Goal: Find specific page/section: Find specific page/section

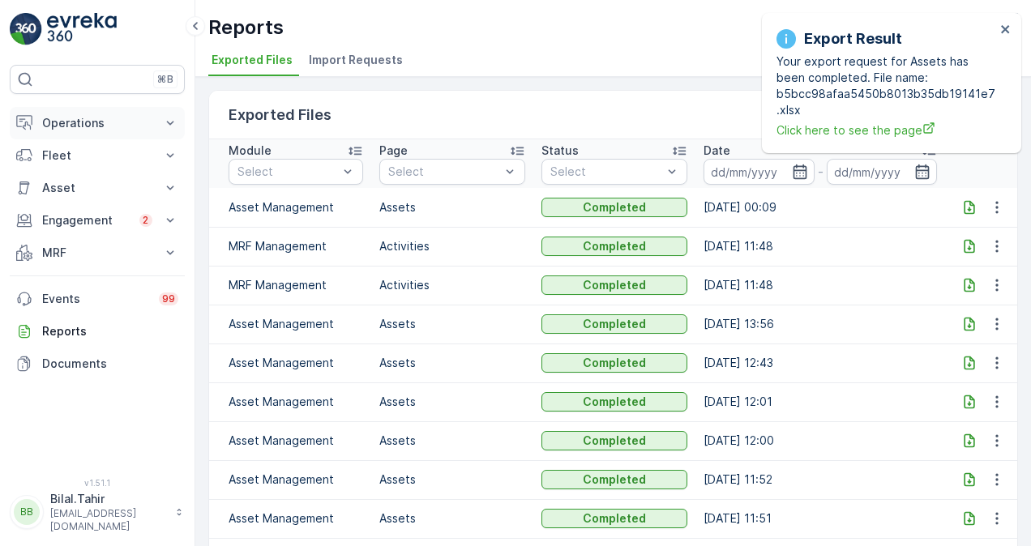
click at [100, 123] on p "Operations" at bounding box center [97, 123] width 110 height 16
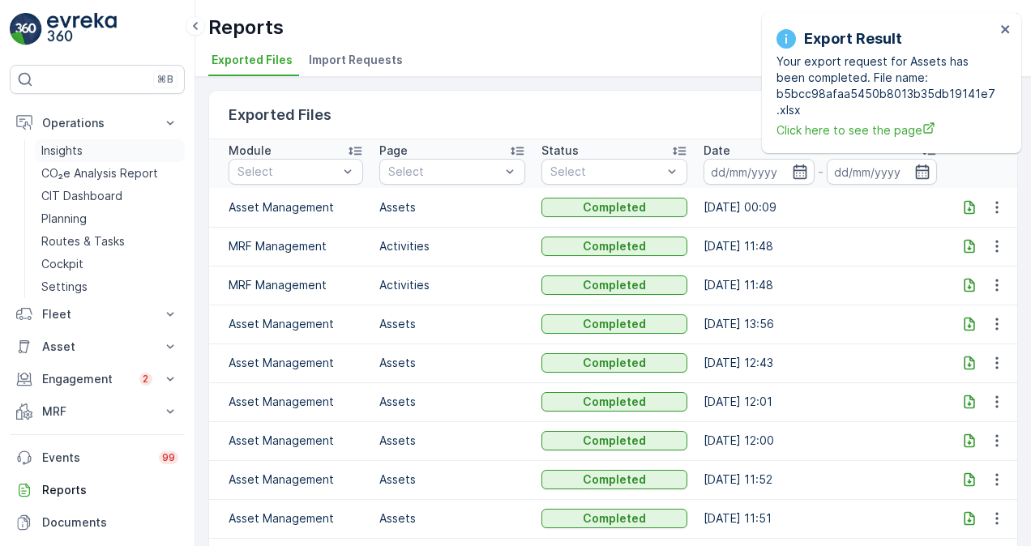
click at [86, 150] on link "Insights" at bounding box center [110, 150] width 150 height 23
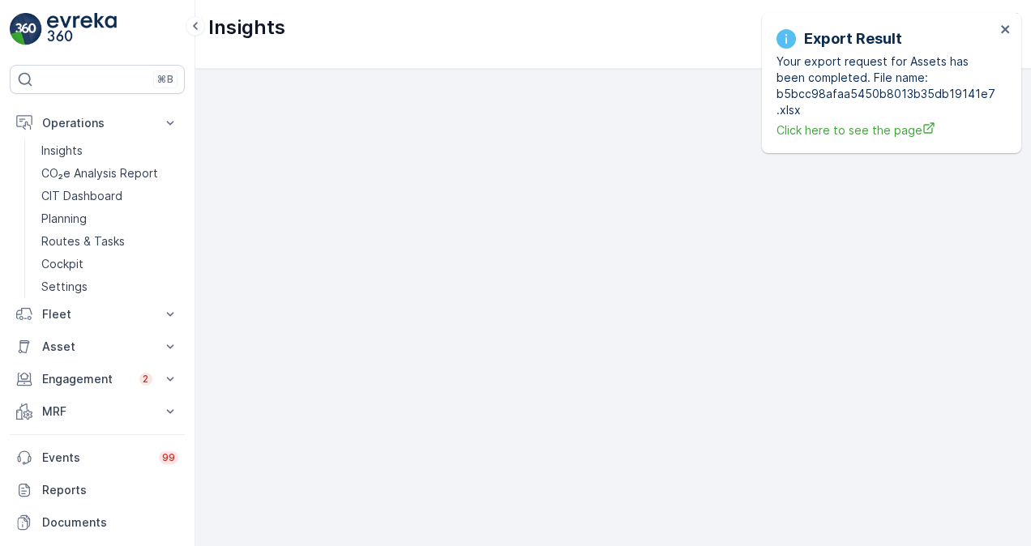
click at [999, 29] on div "Export Result Your export request for Assets has been completed. File name: b5b…" at bounding box center [886, 83] width 229 height 121
click at [1008, 26] on icon "close" at bounding box center [1005, 29] width 8 height 8
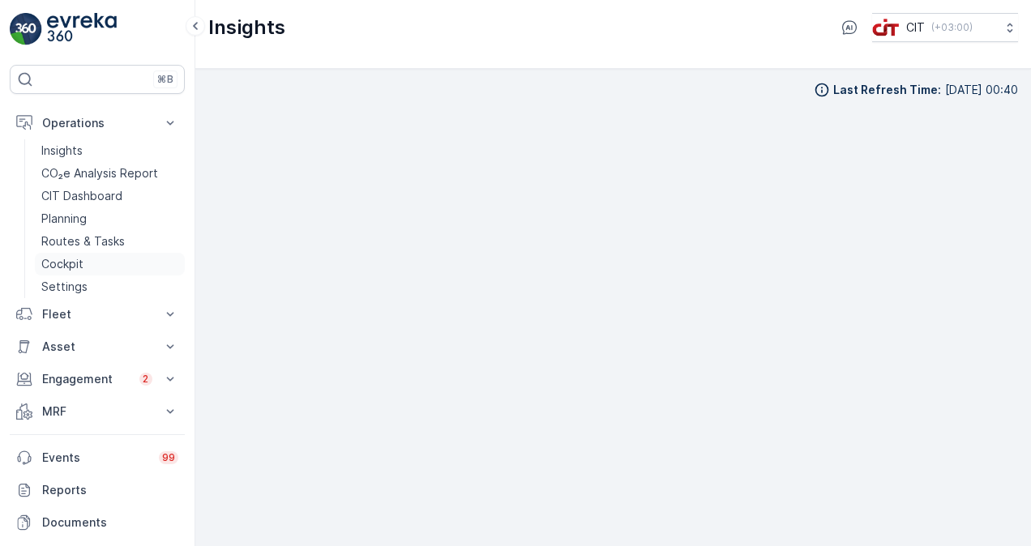
click at [75, 264] on p "Cockpit" at bounding box center [62, 264] width 42 height 16
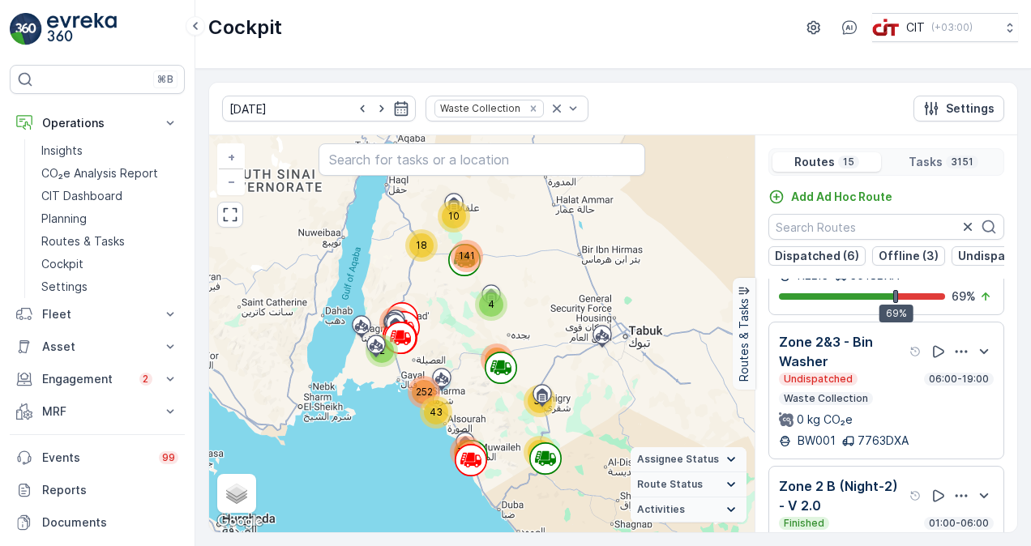
scroll to position [188, 0]
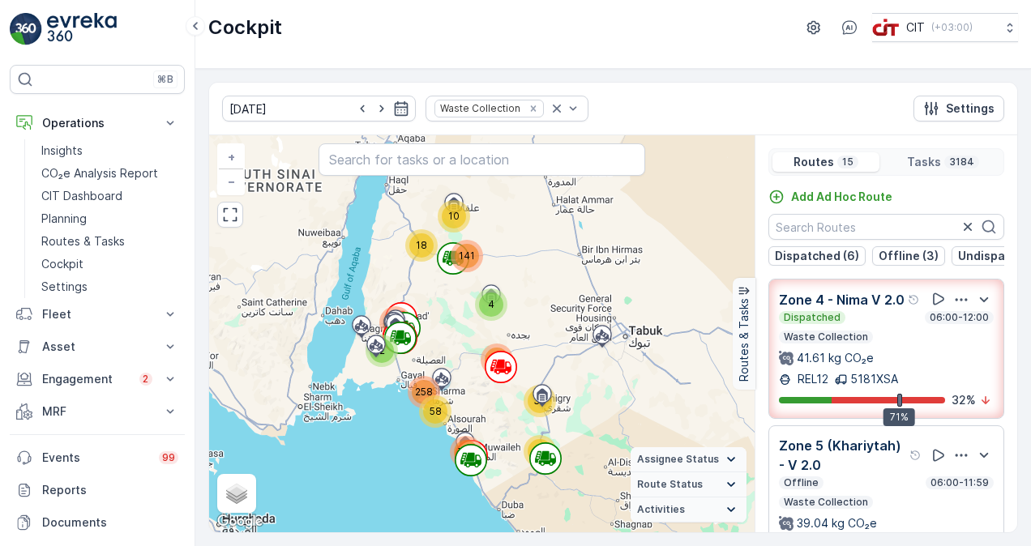
scroll to position [188, 0]
